Goal: Task Accomplishment & Management: Use online tool/utility

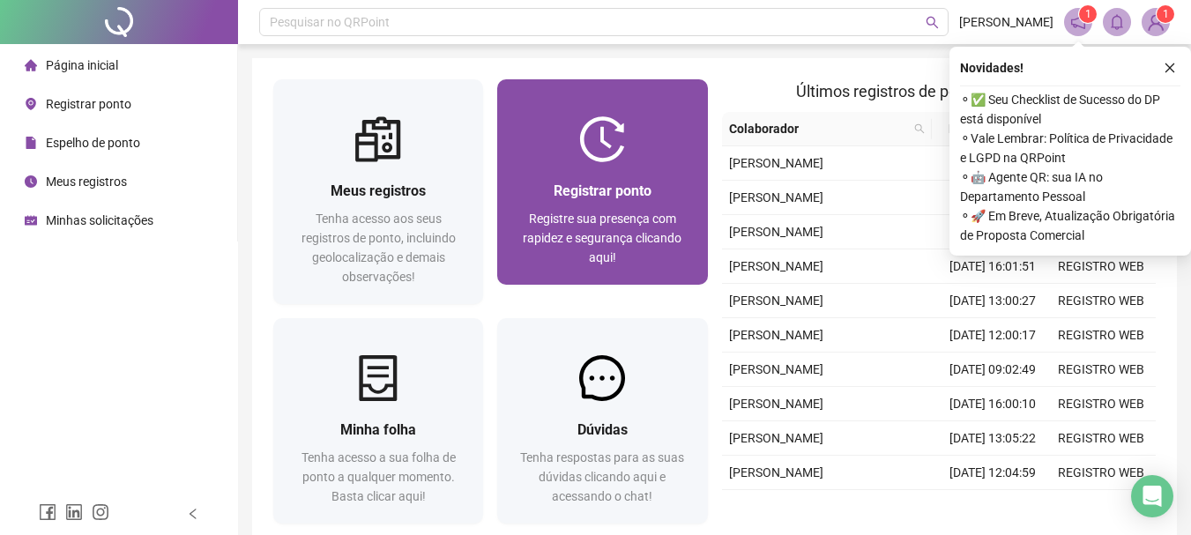
click at [540, 172] on div "Registrar ponto Registre sua presença com rapidez e segurança clicando aqui!" at bounding box center [602, 223] width 210 height 123
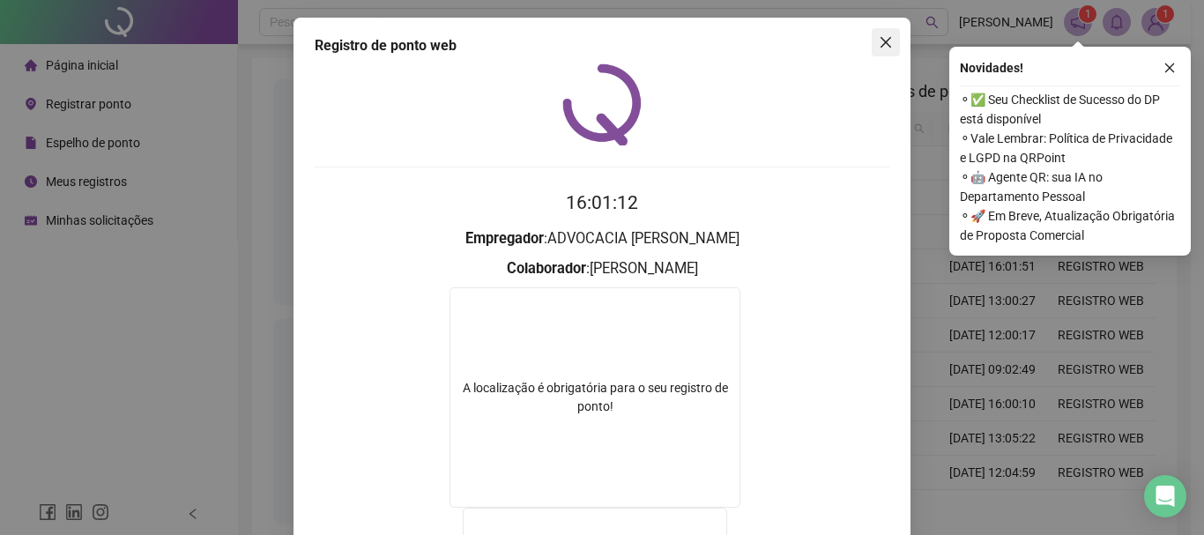
click at [872, 42] on span "Close" at bounding box center [886, 42] width 28 height 14
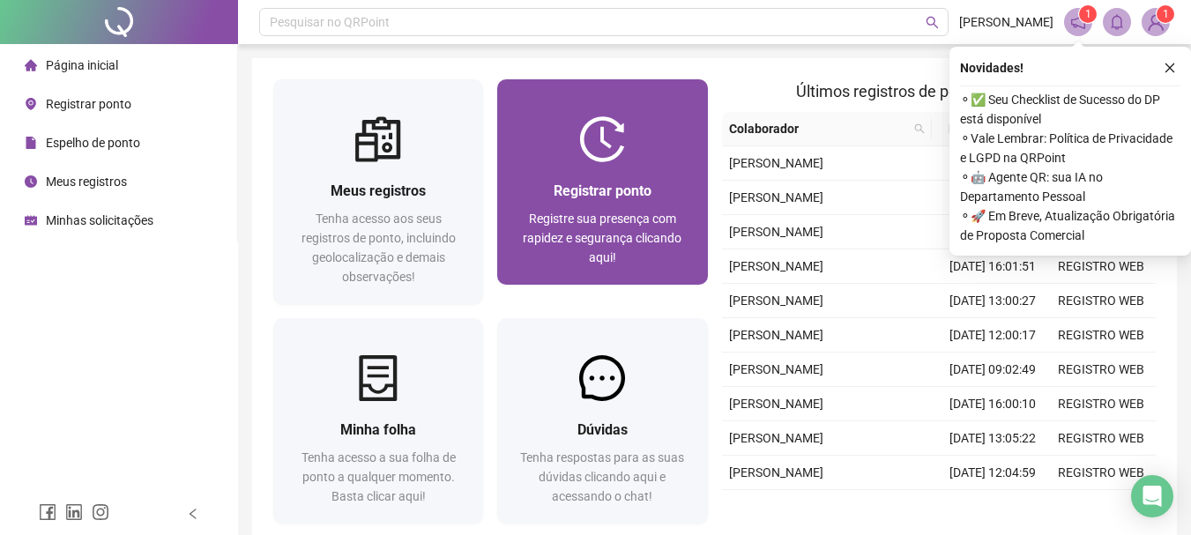
click at [619, 180] on div "Registrar ponto" at bounding box center [602, 191] width 168 height 22
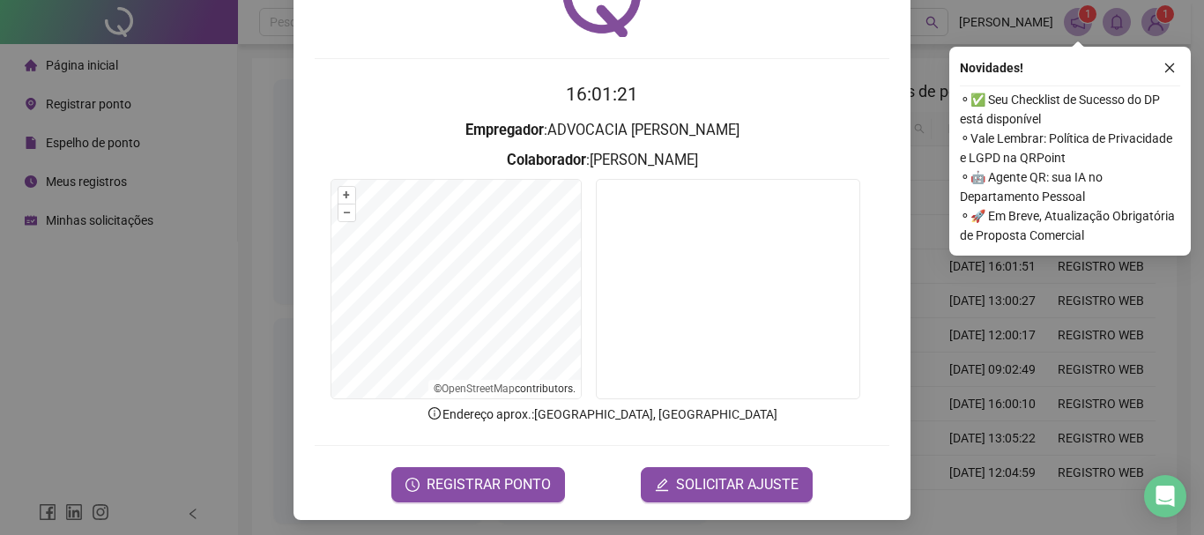
scroll to position [115, 0]
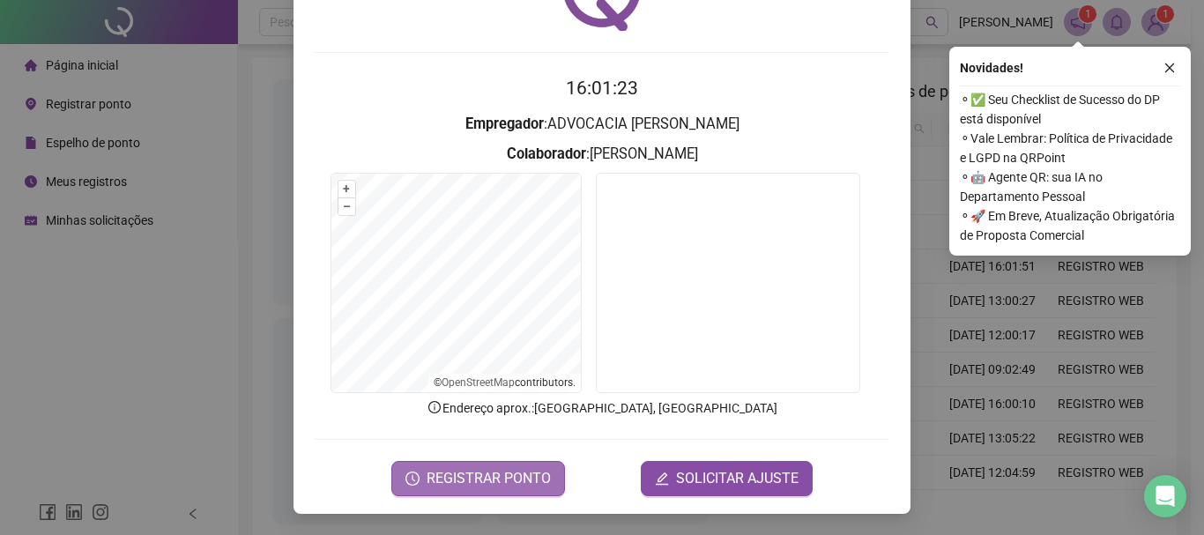
click at [511, 472] on span "REGISTRAR PONTO" at bounding box center [489, 478] width 124 height 21
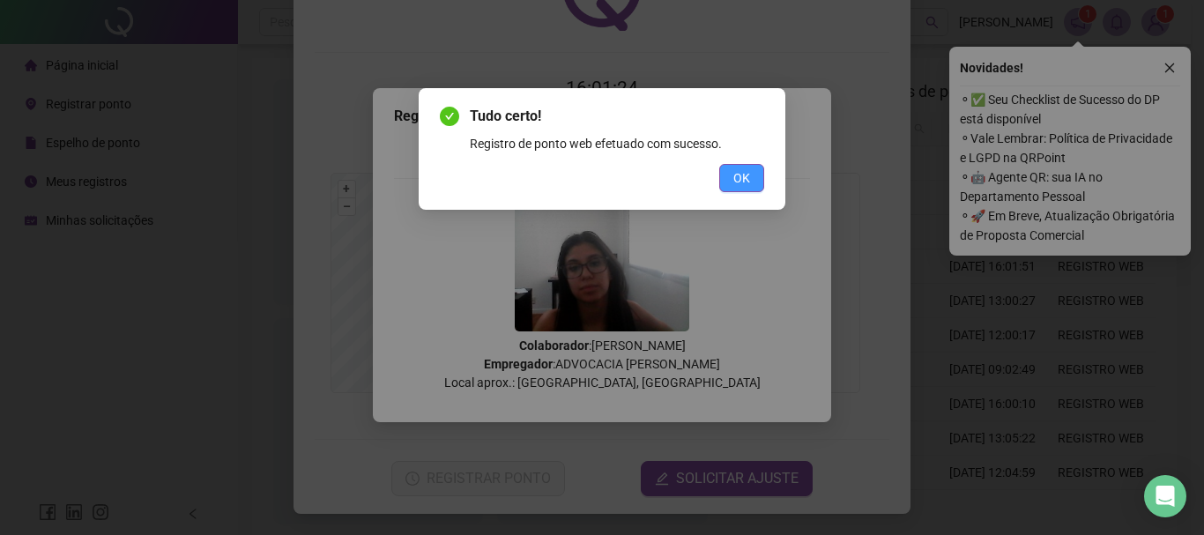
click at [757, 171] on button "OK" at bounding box center [741, 178] width 45 height 28
